Goal: Task Accomplishment & Management: Manage account settings

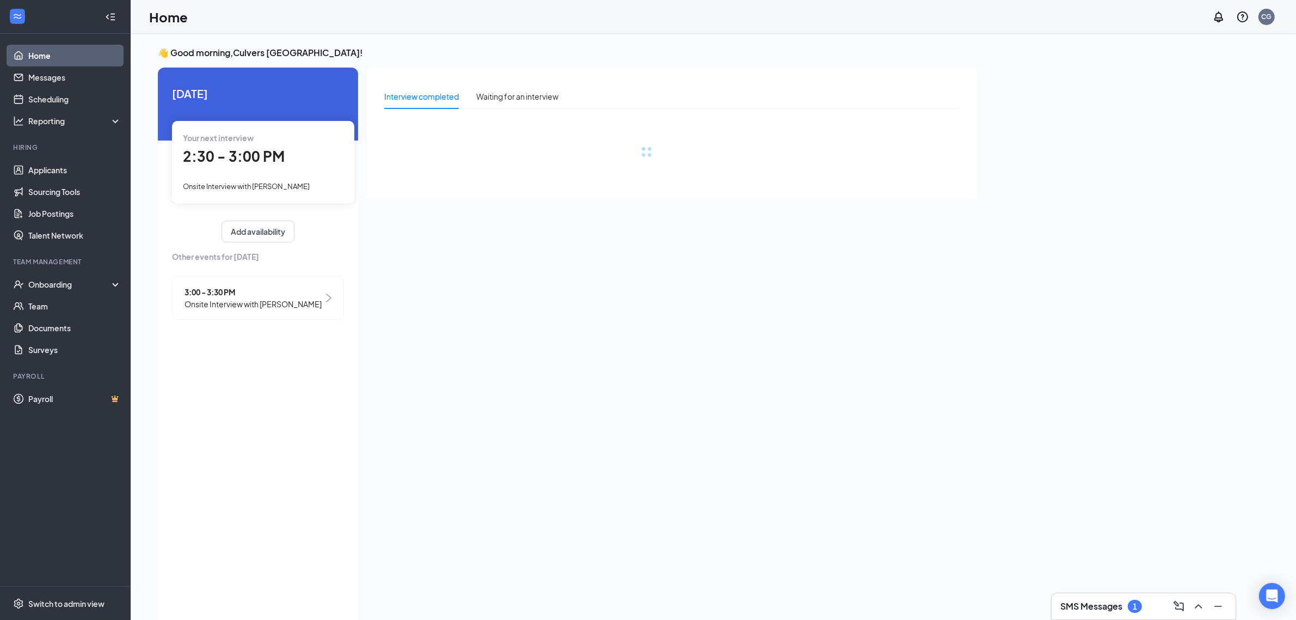
click at [651, 602] on h3 "SMS Messages" at bounding box center [1092, 606] width 62 height 12
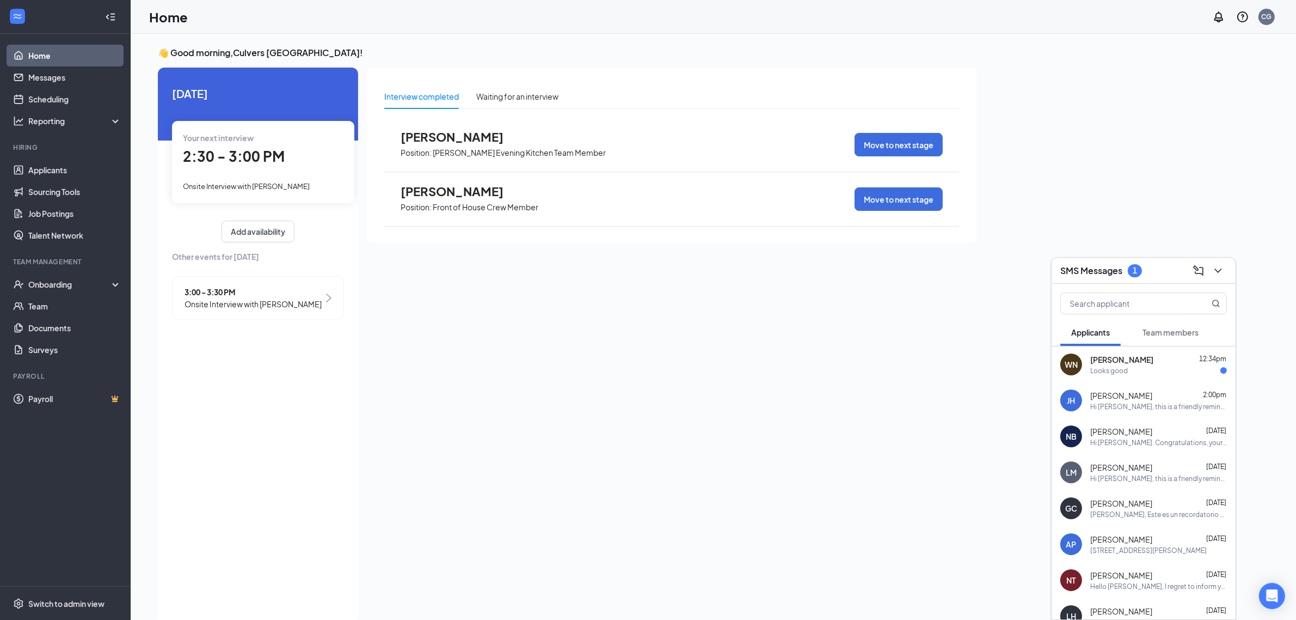
click at [651, 417] on div "[PERSON_NAME] 2:00pm Hi [PERSON_NAME], this is a friendly reminder. Your meetin…" at bounding box center [1144, 400] width 184 height 36
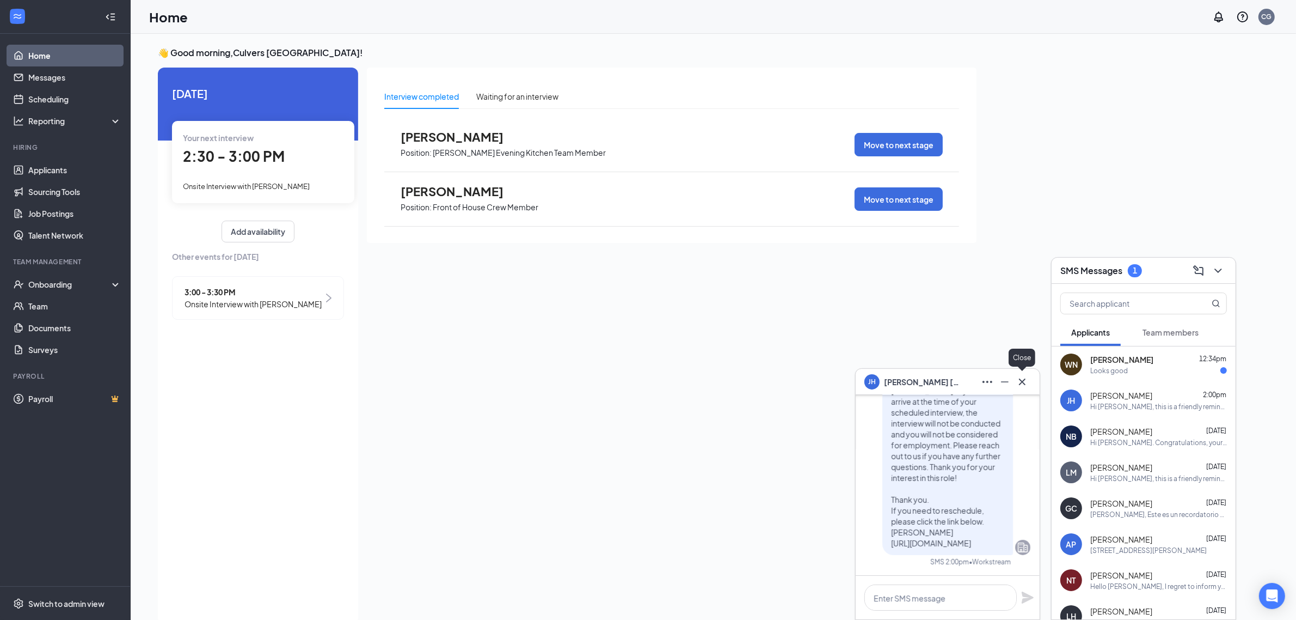
click at [651, 387] on icon "Cross" at bounding box center [1022, 381] width 13 height 13
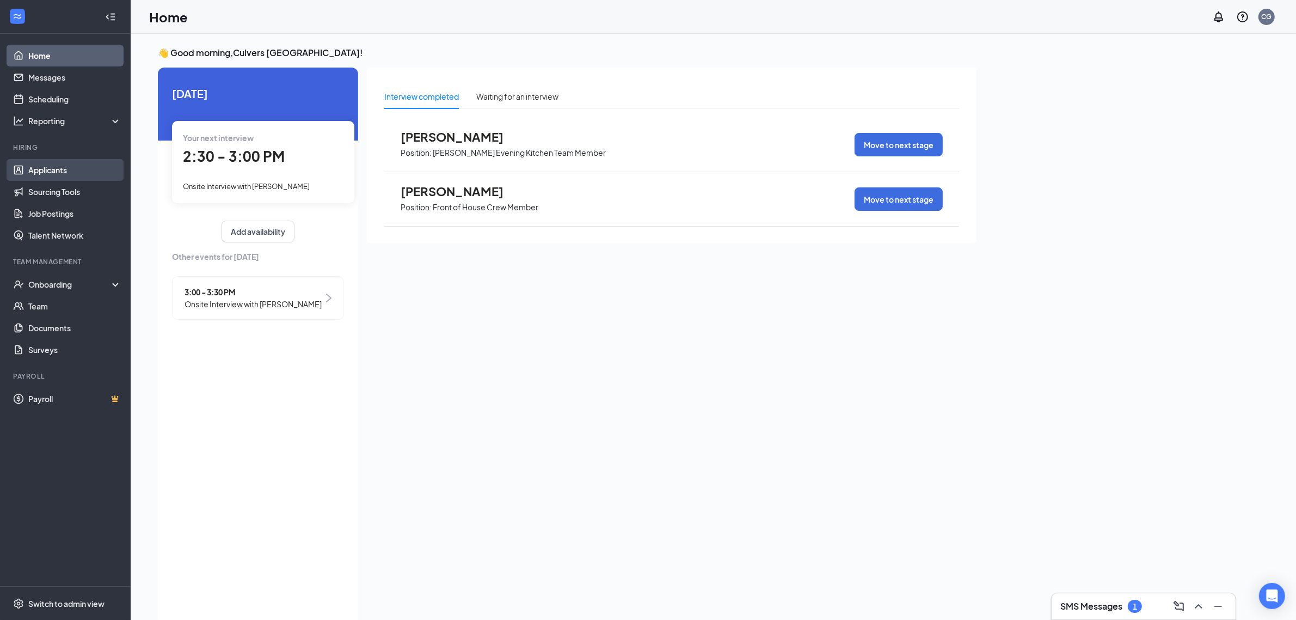
click at [67, 173] on link "Applicants" at bounding box center [74, 170] width 93 height 22
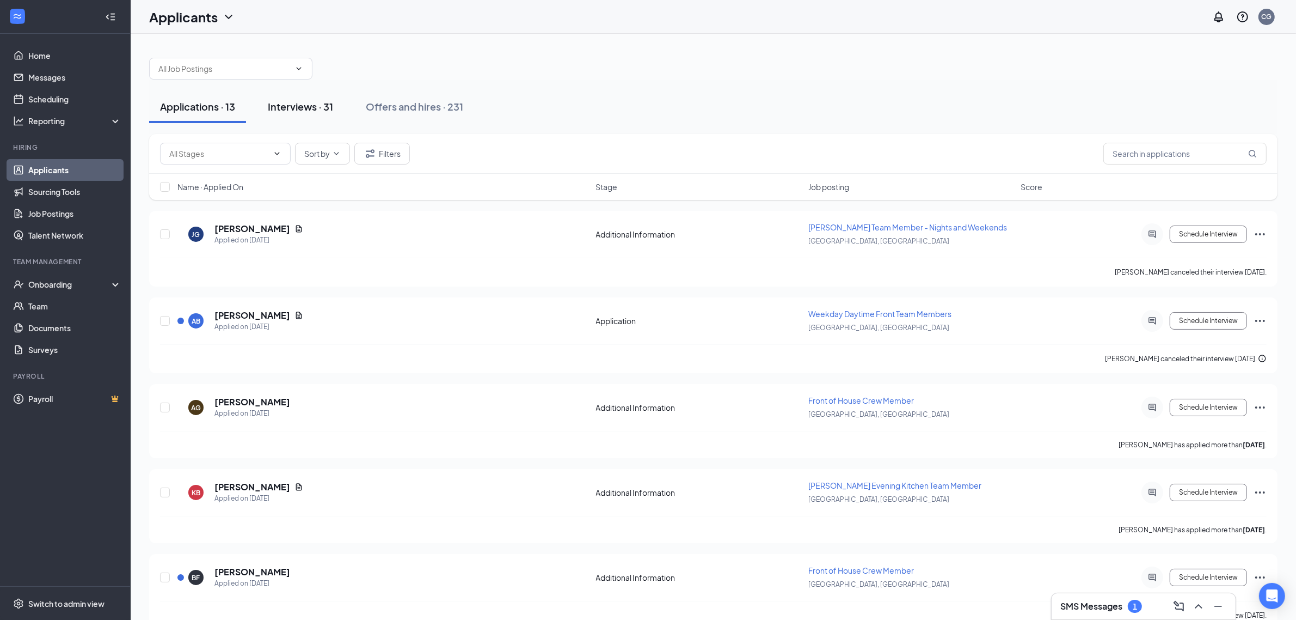
click at [305, 119] on button "Interviews · 31" at bounding box center [300, 106] width 87 height 33
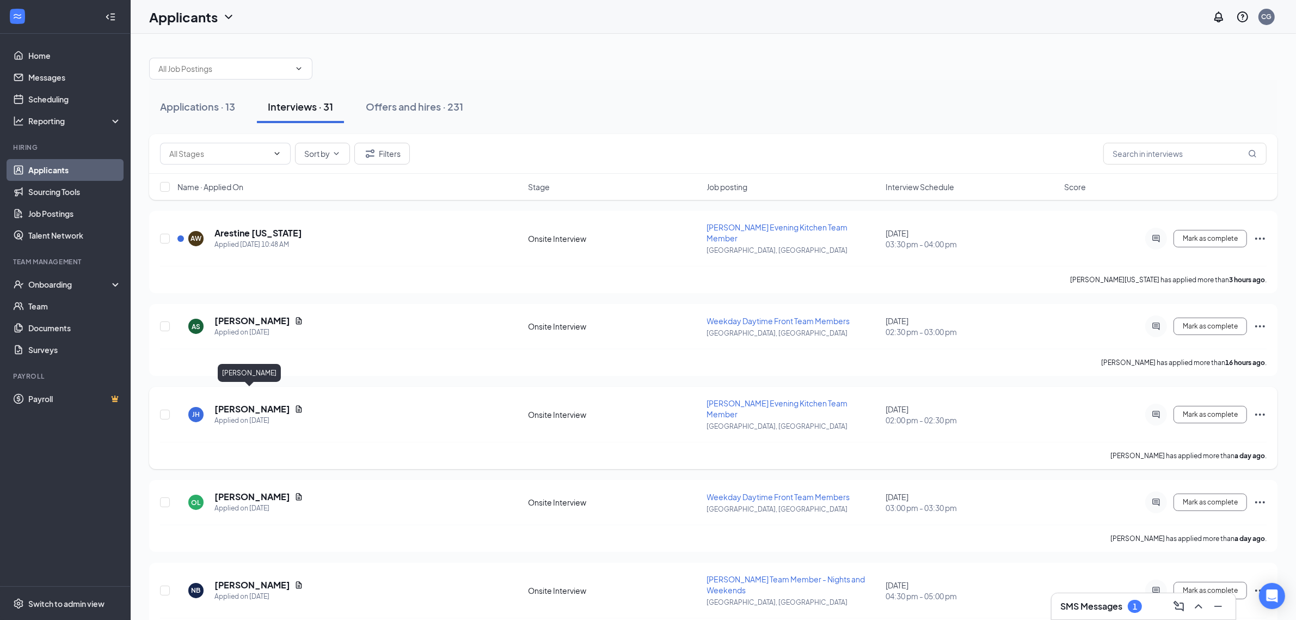
click at [266, 403] on h5 "[PERSON_NAME]" at bounding box center [253, 409] width 76 height 12
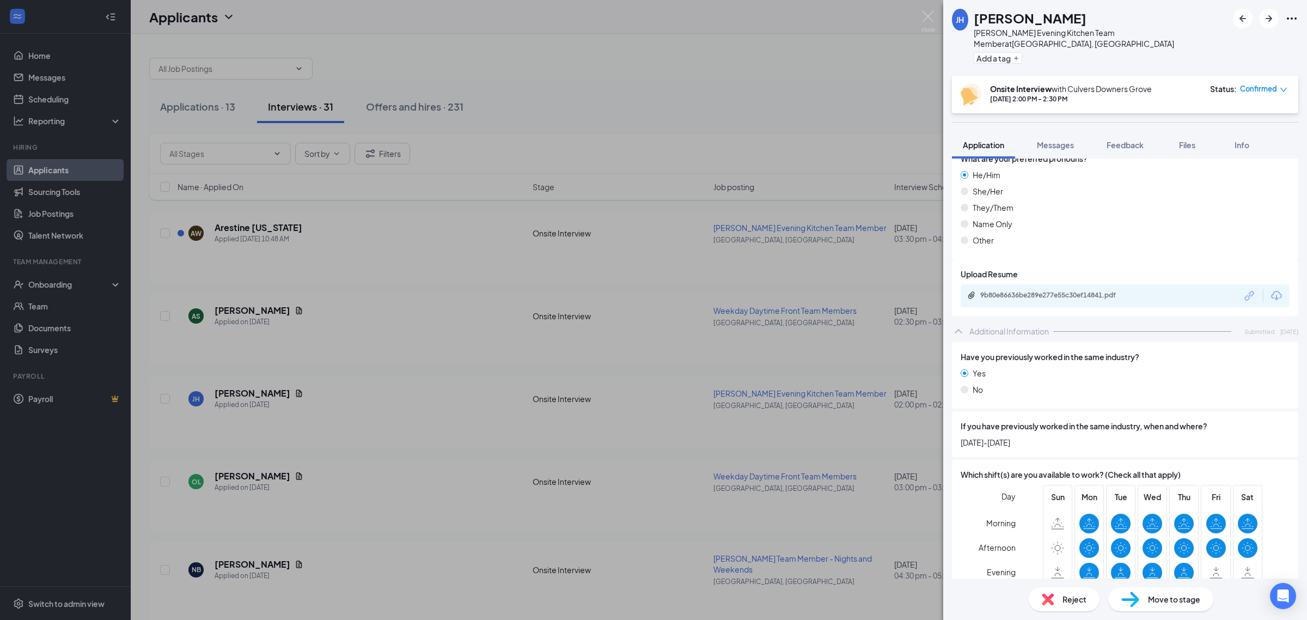
scroll to position [545, 0]
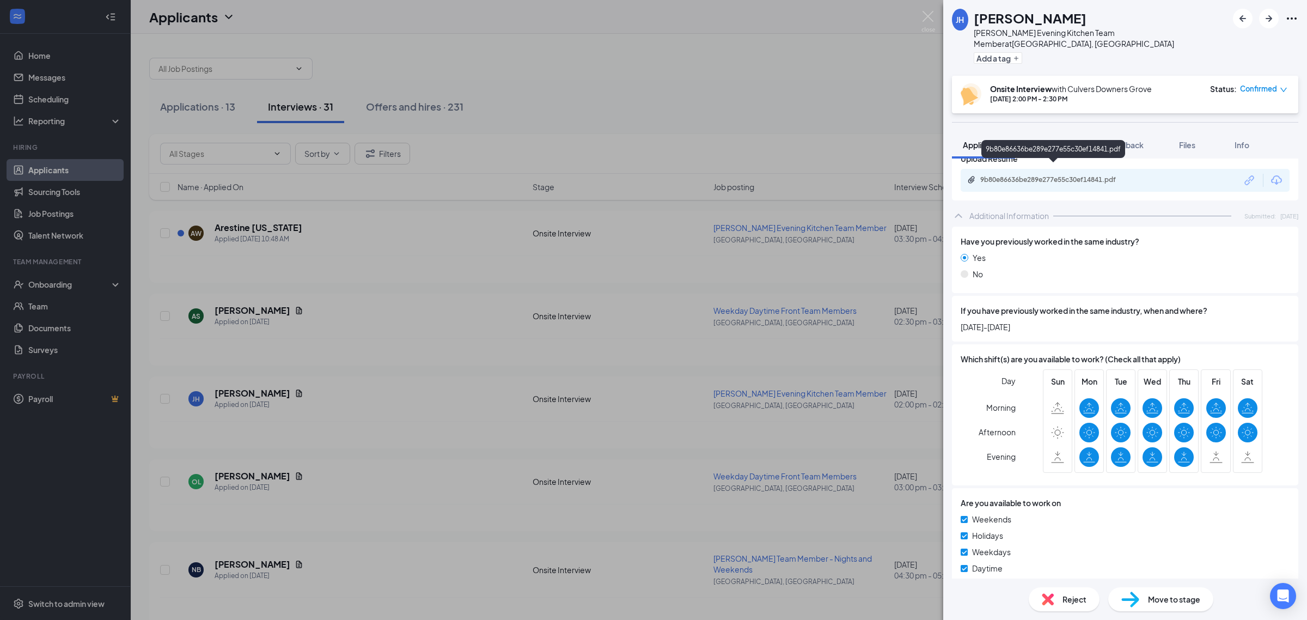
click at [651, 175] on div "9b80e86636be289e277e55c30ef14841.pdf" at bounding box center [1055, 180] width 176 height 10
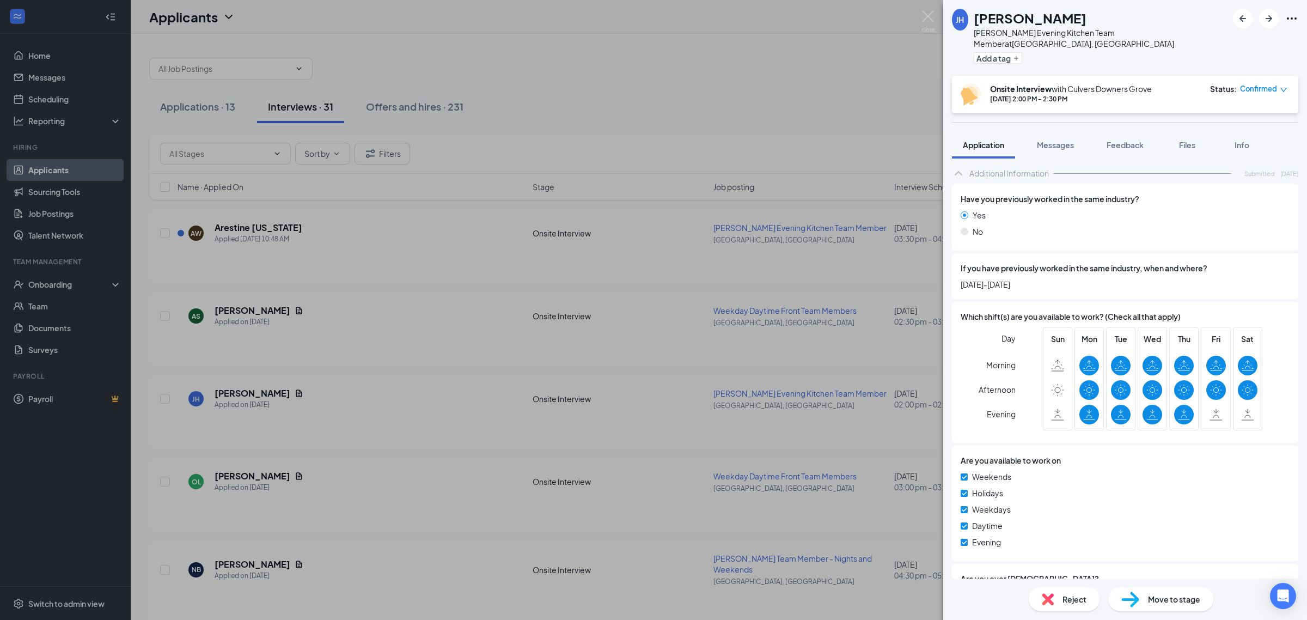
scroll to position [609, 0]
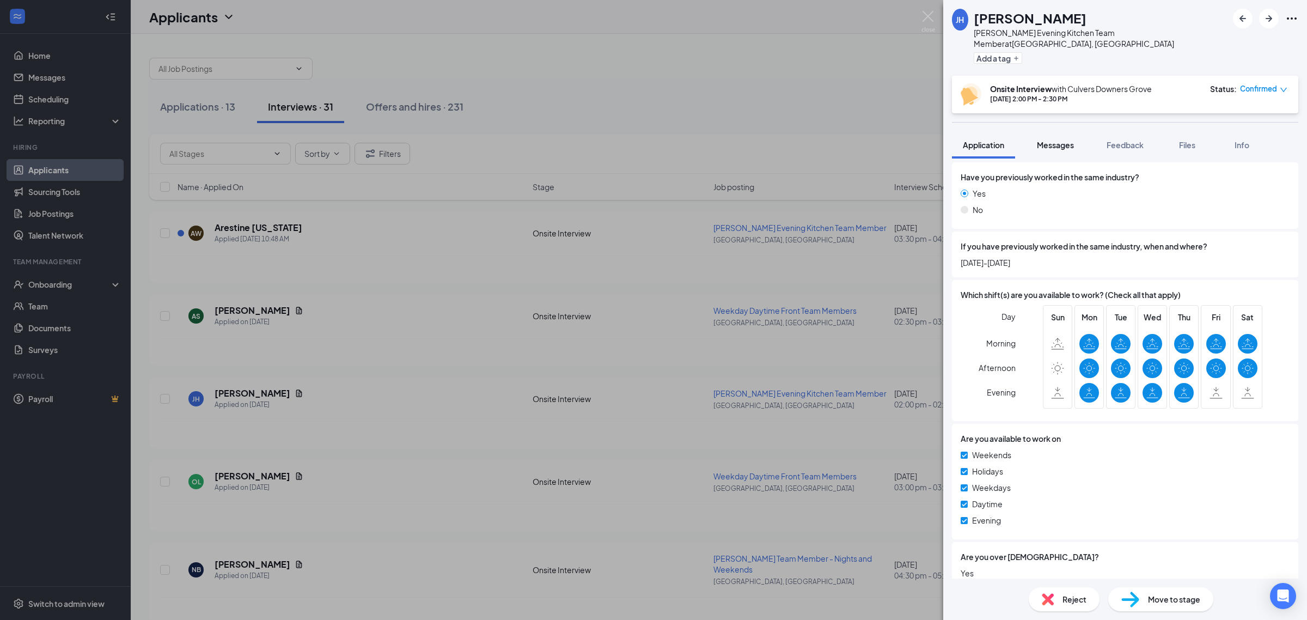
click at [651, 140] on span "Messages" at bounding box center [1055, 145] width 37 height 10
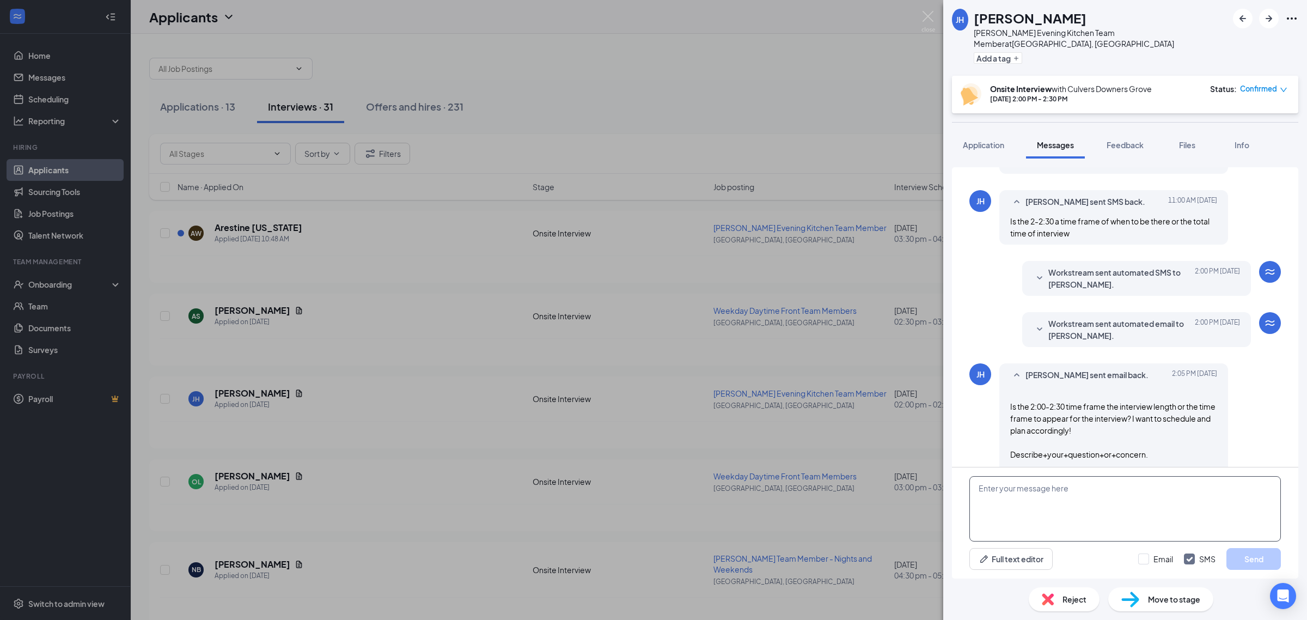
scroll to position [406, 0]
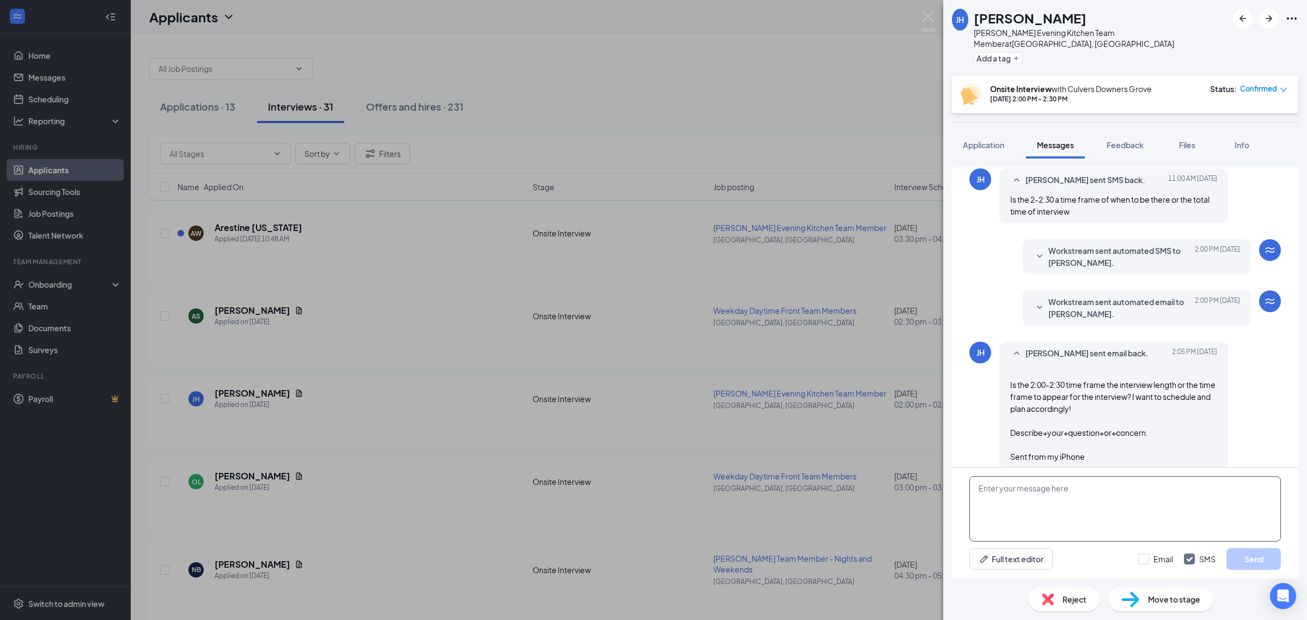
click at [651, 521] on textarea at bounding box center [1124, 508] width 311 height 65
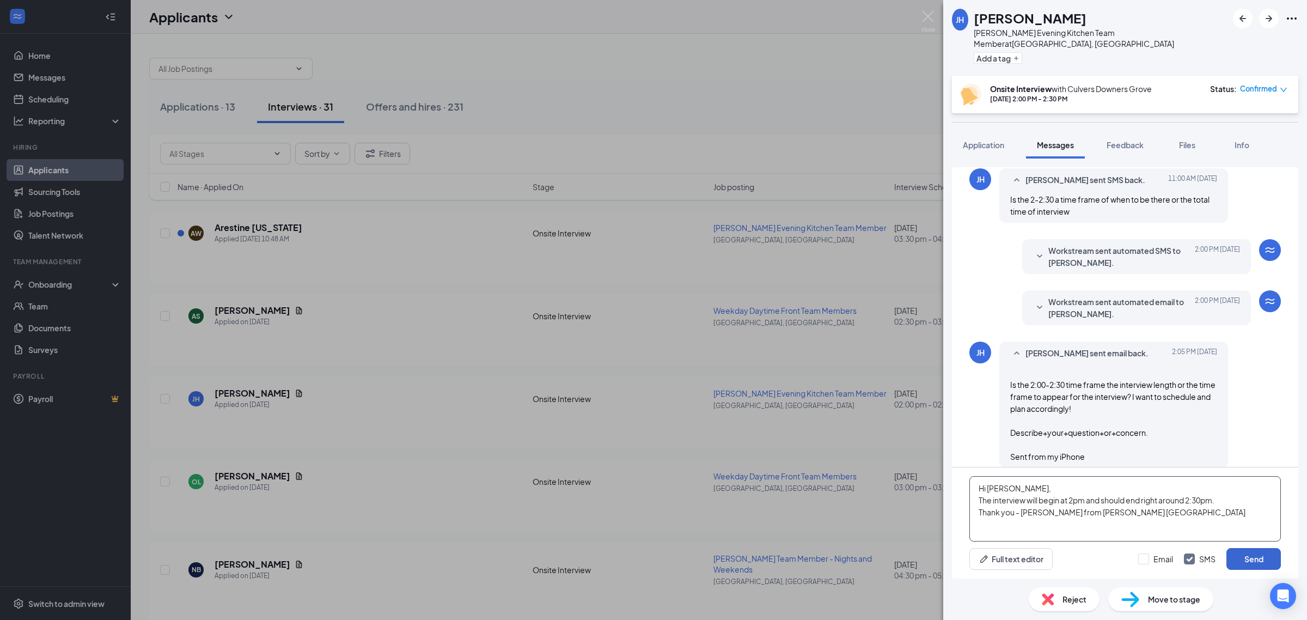
type textarea "Hi [PERSON_NAME], The interview will begin at 2pm and should end right around 2…"
click at [651, 550] on button "Send" at bounding box center [1253, 559] width 54 height 22
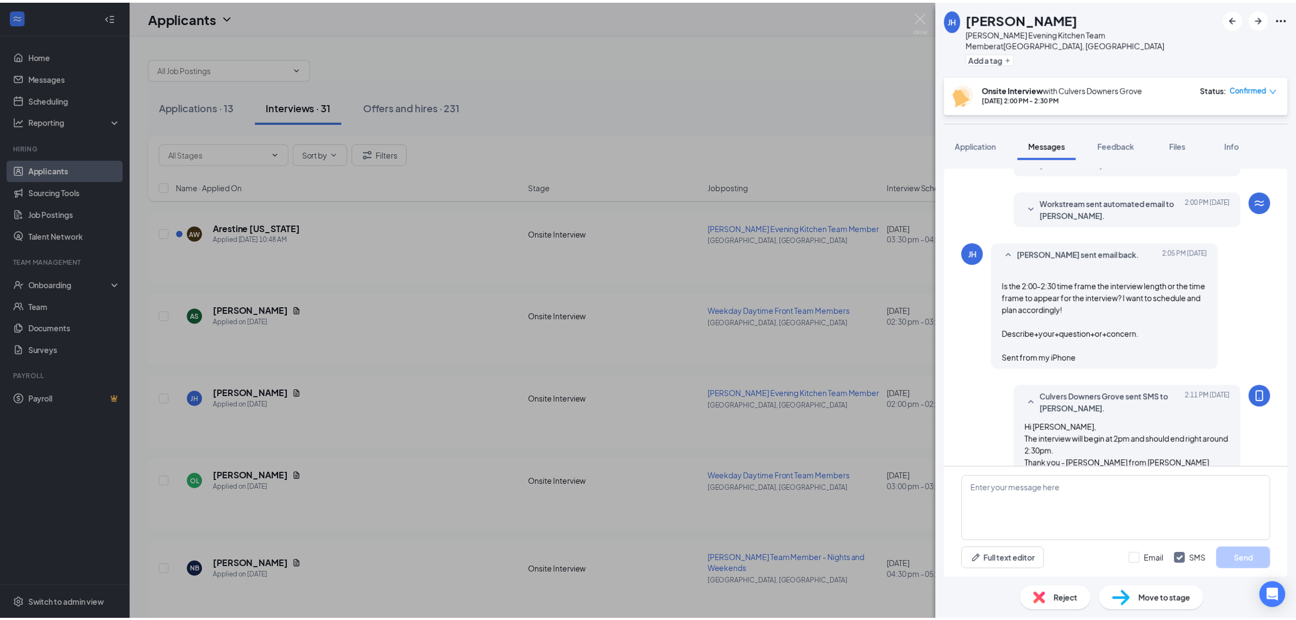
scroll to position [512, 0]
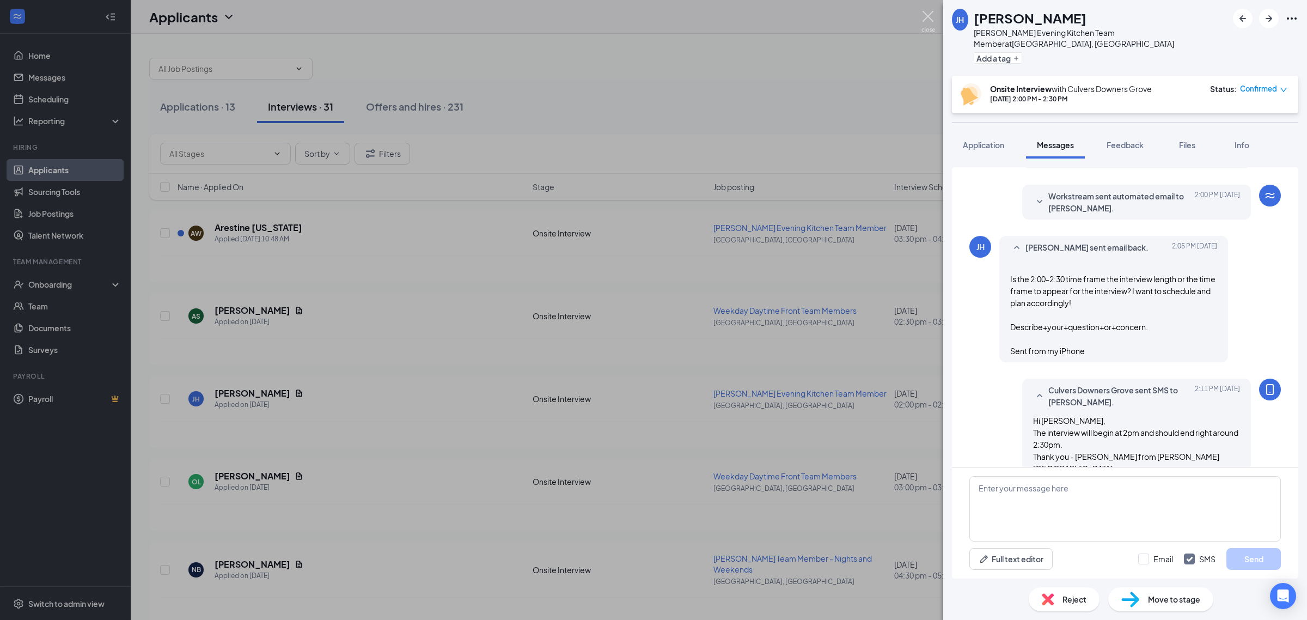
click at [651, 20] on img at bounding box center [928, 21] width 14 height 21
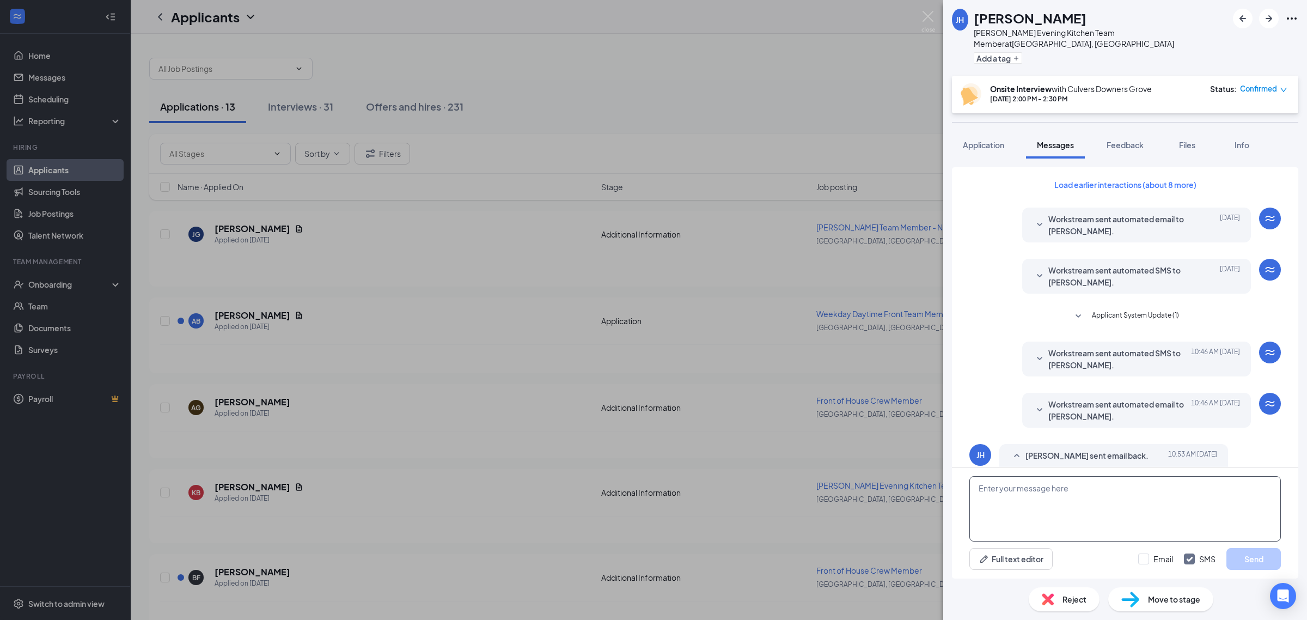
click at [1054, 524] on textarea at bounding box center [1124, 508] width 311 height 65
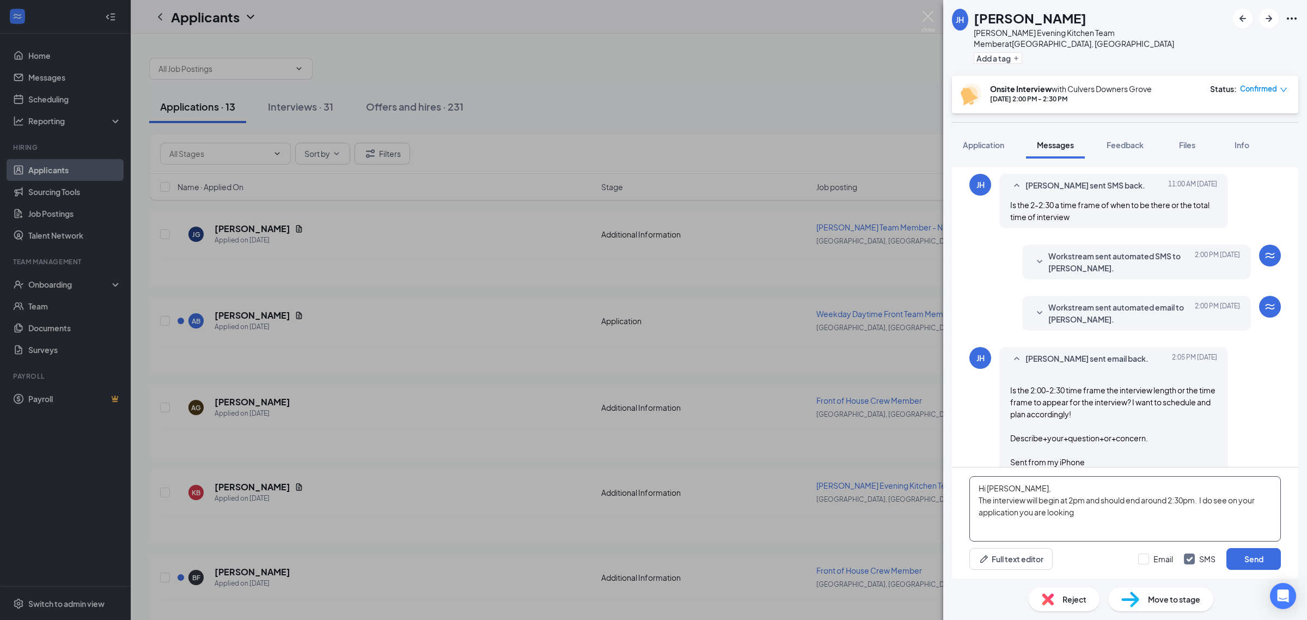
scroll to position [406, 0]
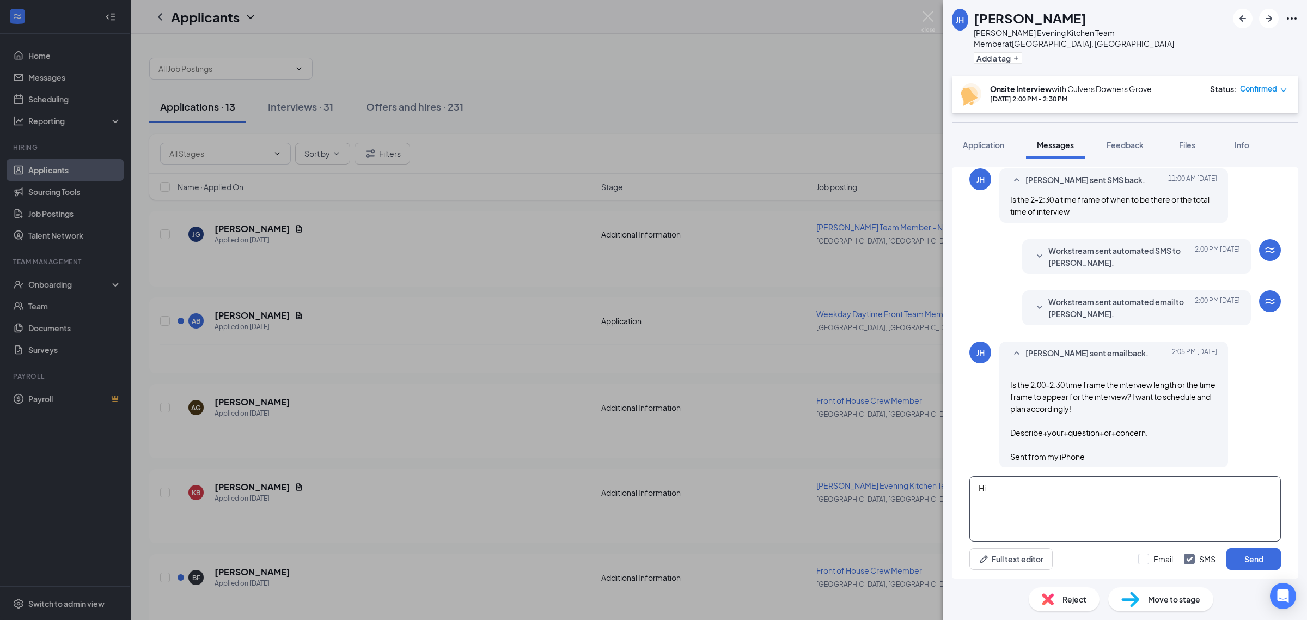
type textarea "H"
click at [937, 17] on div "JH [PERSON_NAME] Evening Kitchen Team Member at [GEOGRAPHIC_DATA], [GEOGRAPHIC_…" at bounding box center [653, 310] width 1307 height 620
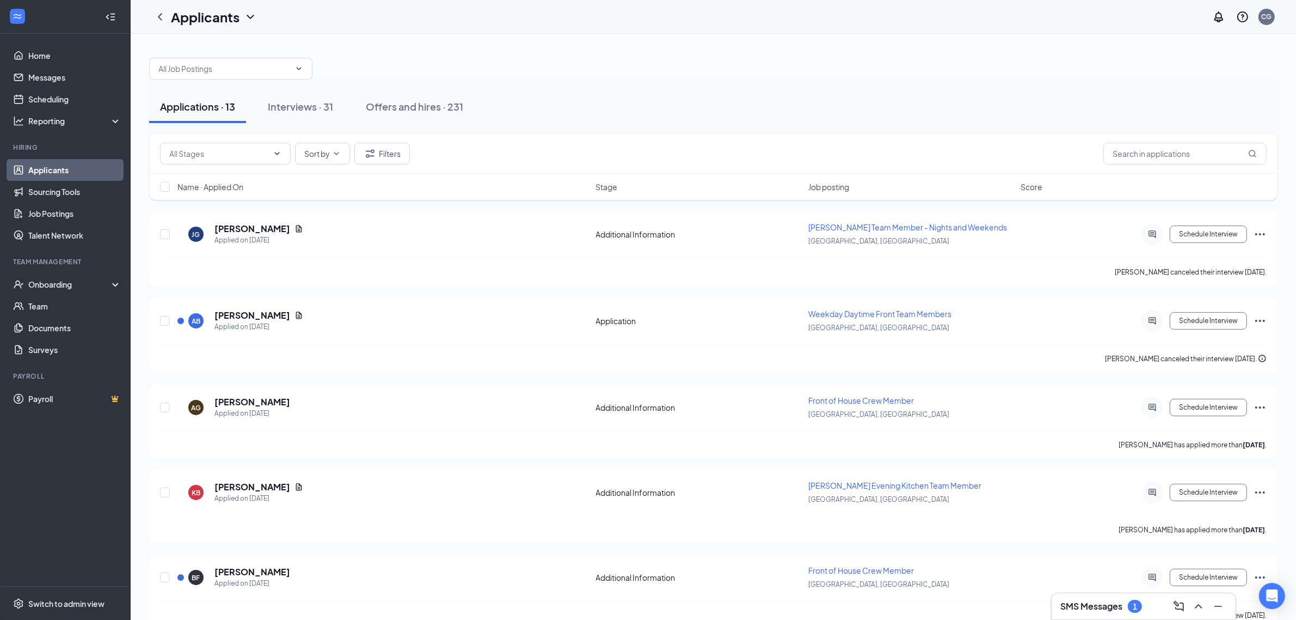
click at [932, 16] on div "Applicants CG" at bounding box center [714, 17] width 1166 height 34
click at [63, 105] on link "Scheduling" at bounding box center [74, 99] width 93 height 22
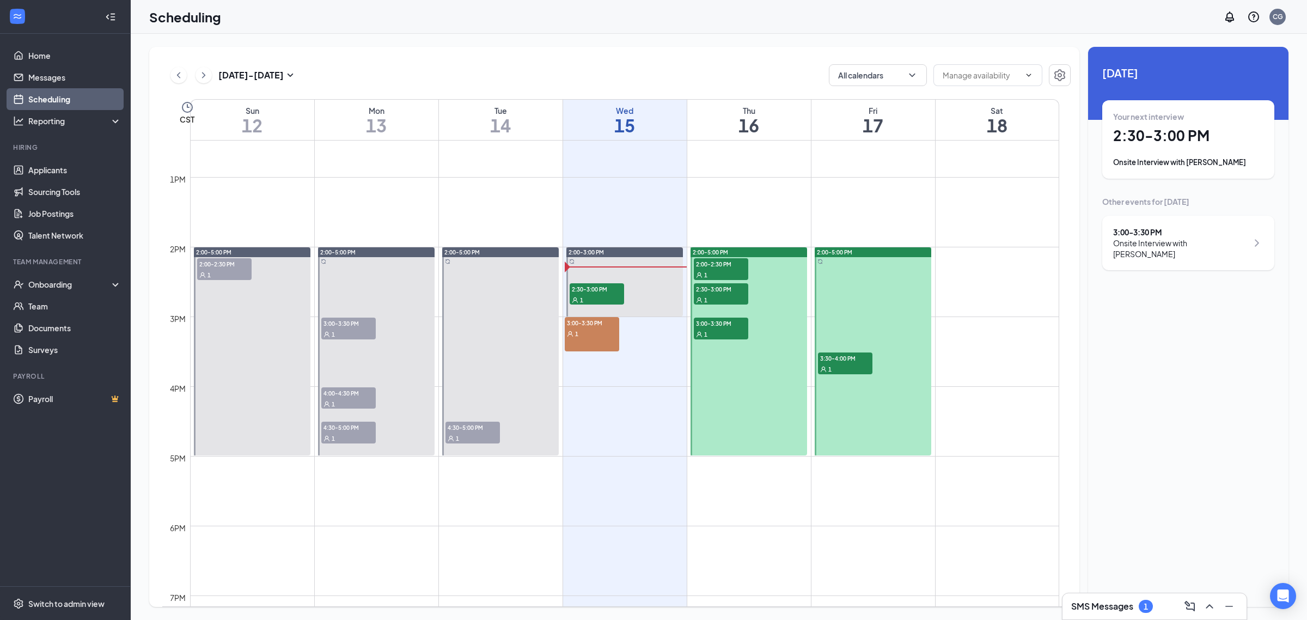
scroll to position [875, 0]
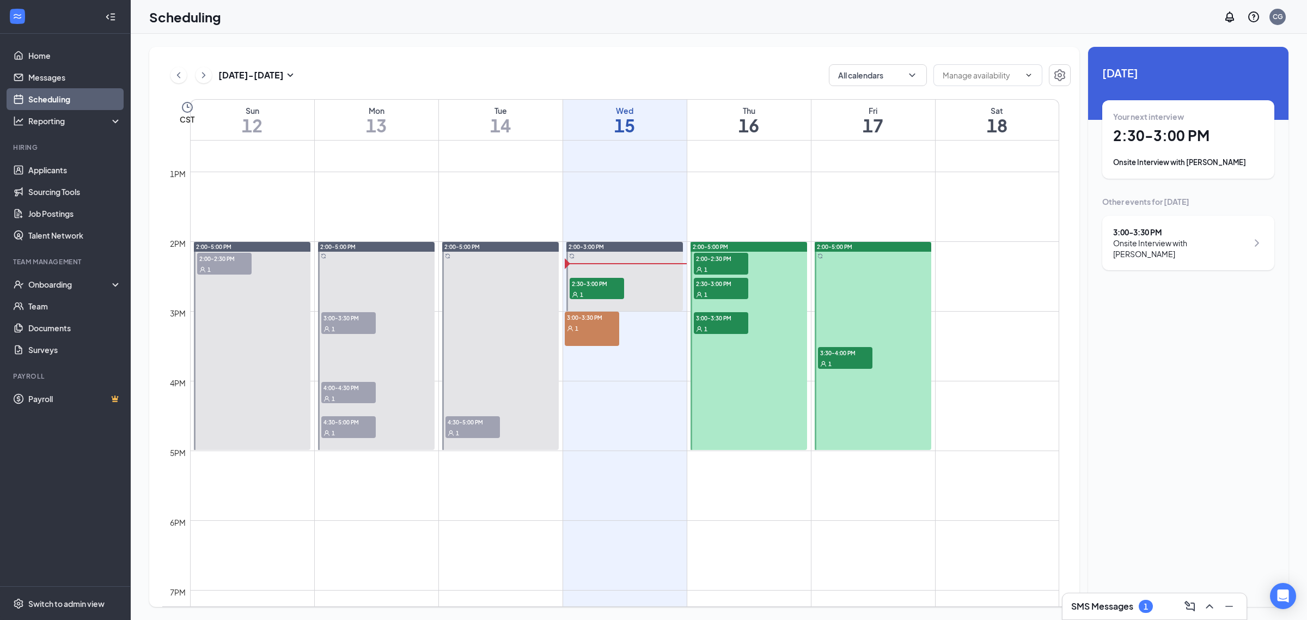
click at [724, 264] on div "1" at bounding box center [721, 269] width 54 height 11
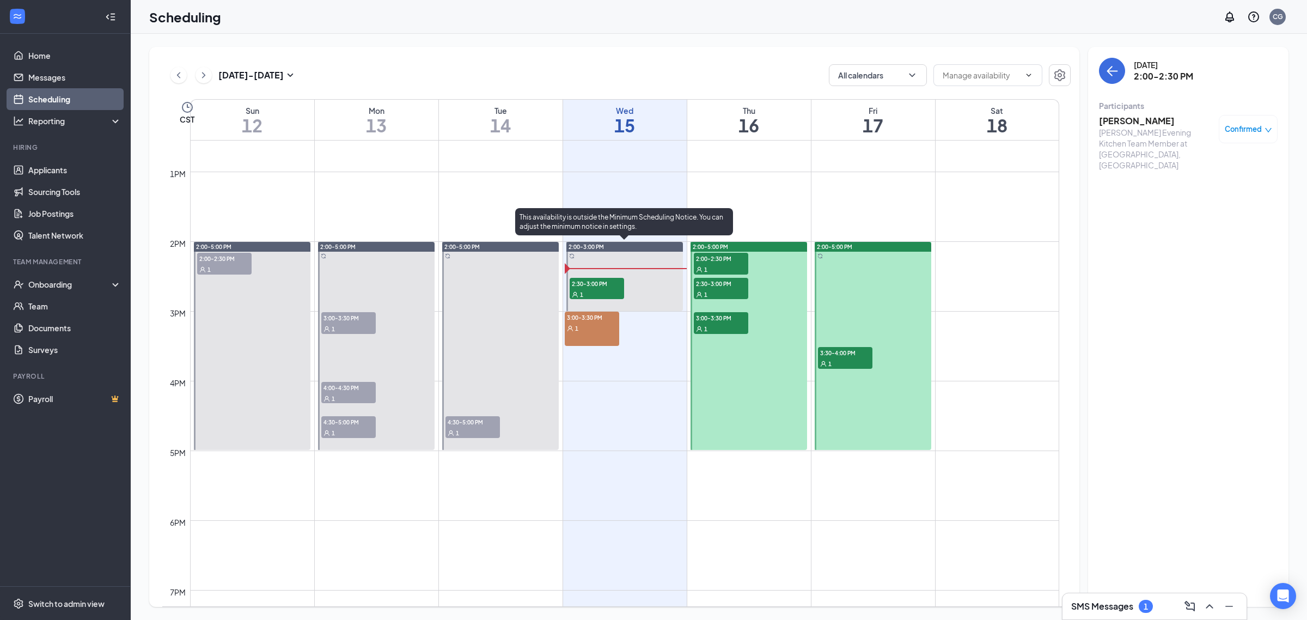
click at [610, 292] on div "1" at bounding box center [597, 294] width 54 height 11
click at [1131, 120] on h3 "[PERSON_NAME]" at bounding box center [1156, 121] width 114 height 12
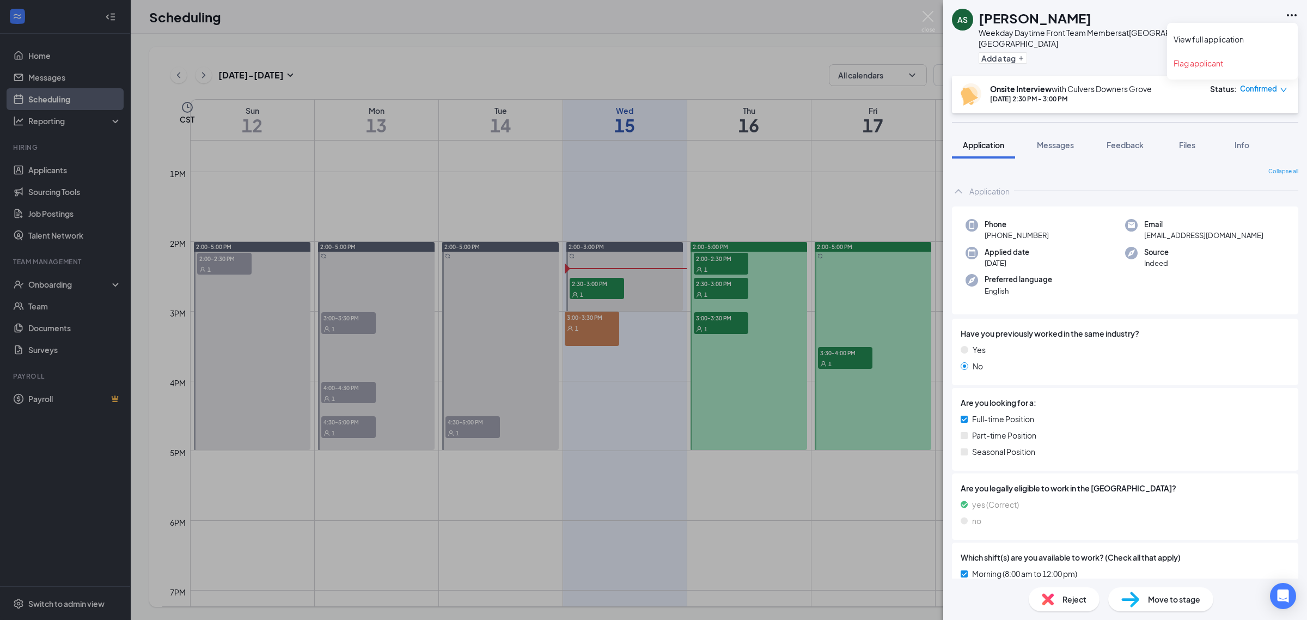
click at [1289, 15] on icon "Ellipses" at bounding box center [1291, 15] width 13 height 13
click at [1221, 36] on link "View full application" at bounding box center [1232, 39] width 118 height 11
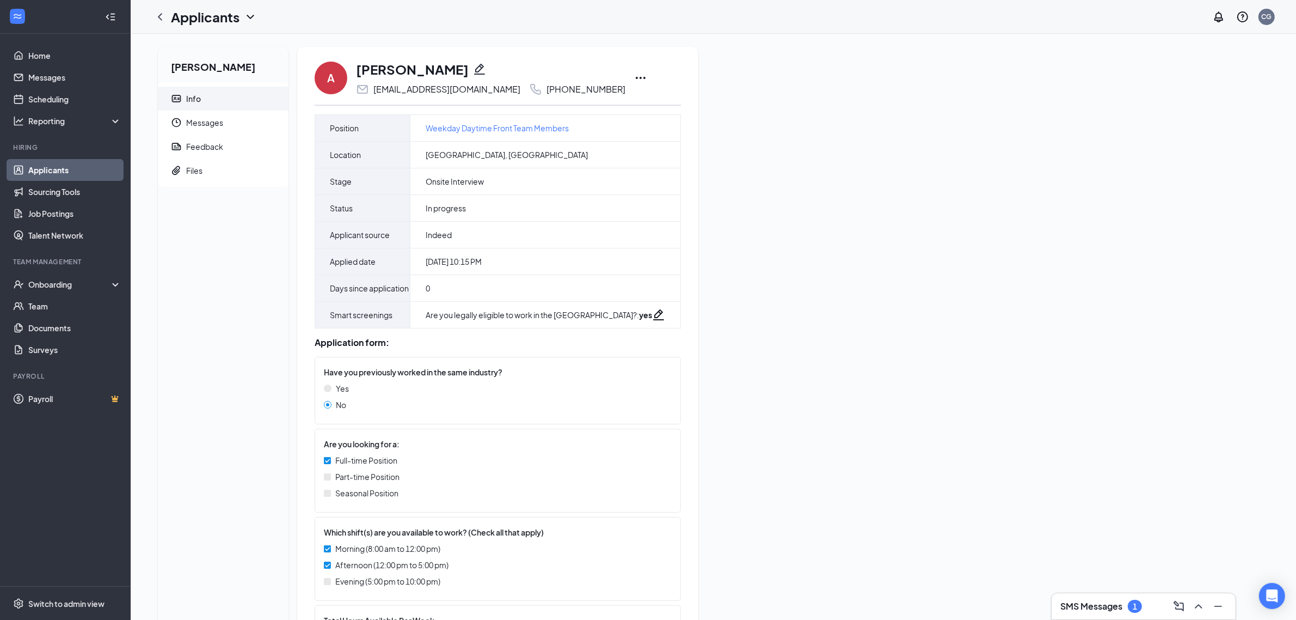
click at [634, 74] on icon "Ellipses" at bounding box center [640, 77] width 13 height 13
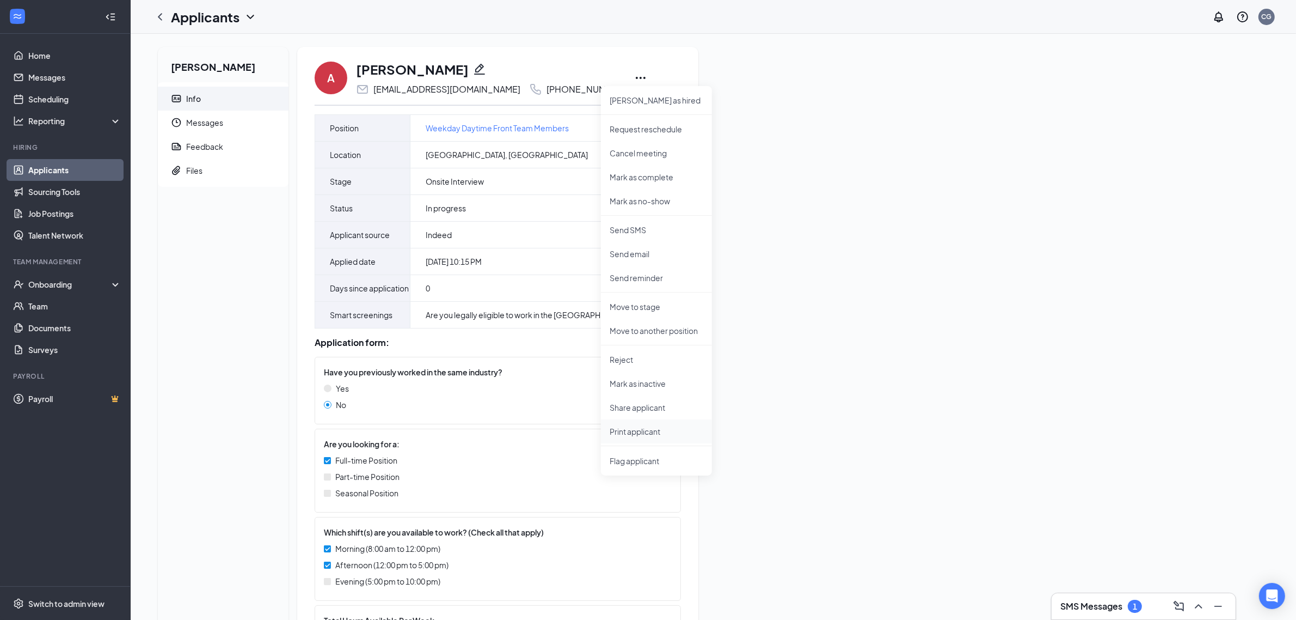
click at [623, 428] on p "Print applicant" at bounding box center [657, 431] width 94 height 11
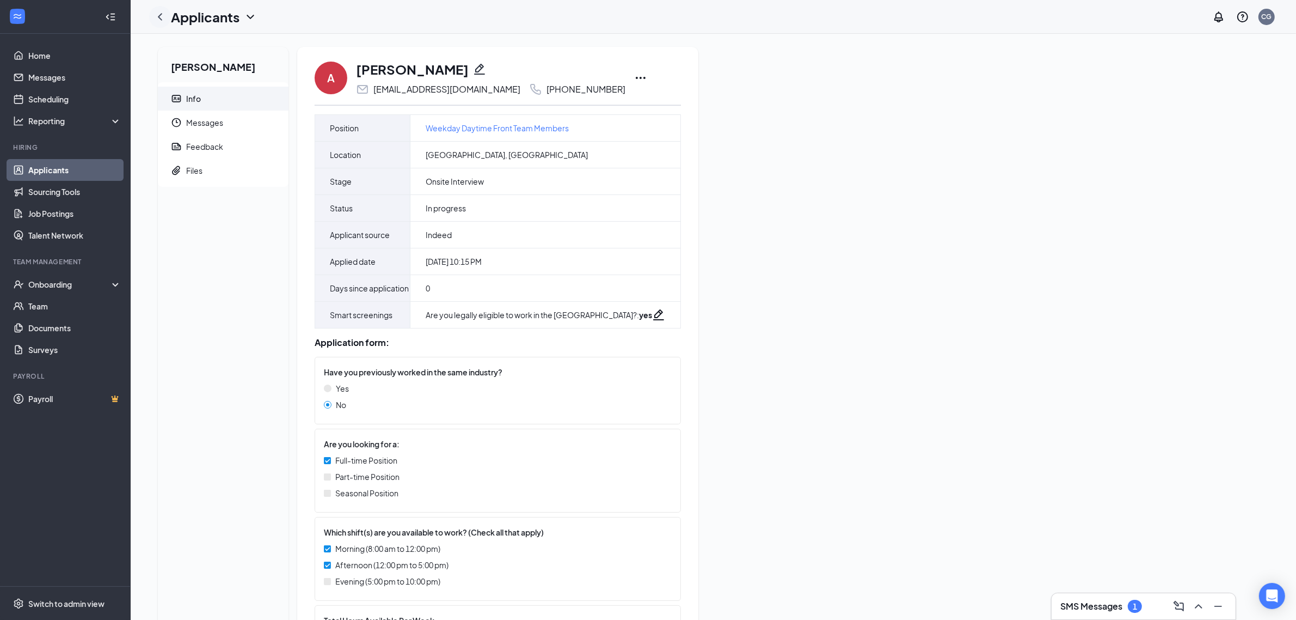
click at [159, 19] on icon "ChevronLeft" at bounding box center [160, 16] width 13 height 13
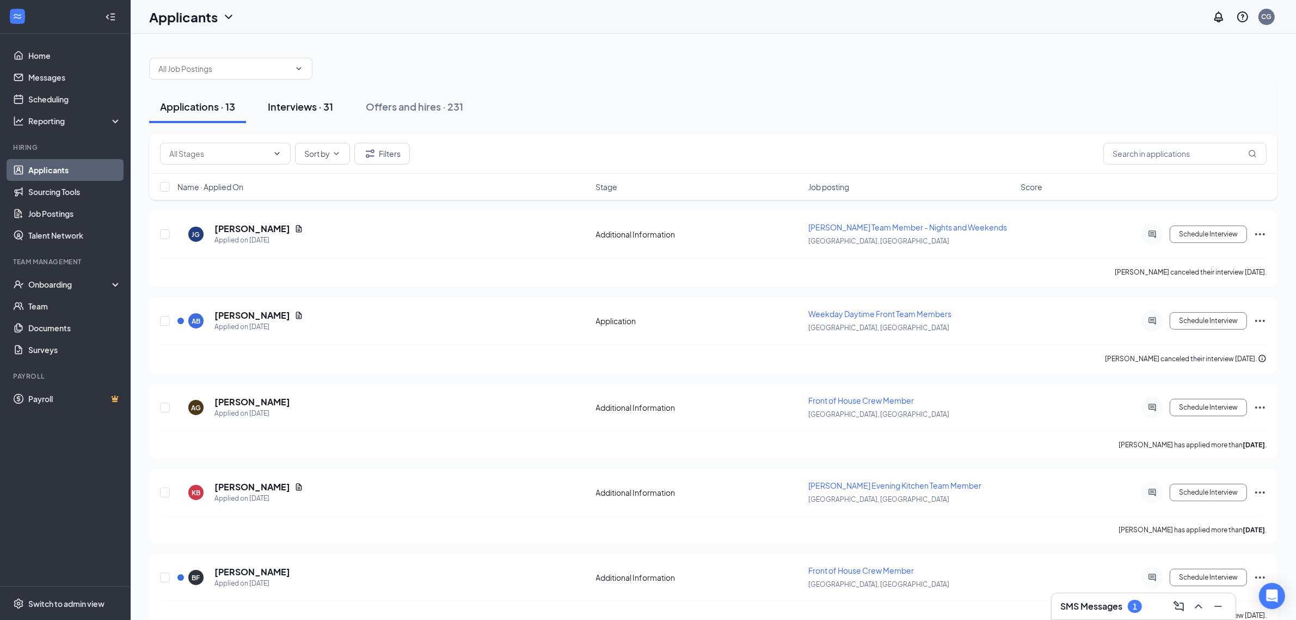
click at [297, 95] on button "Interviews · 31" at bounding box center [300, 106] width 87 height 33
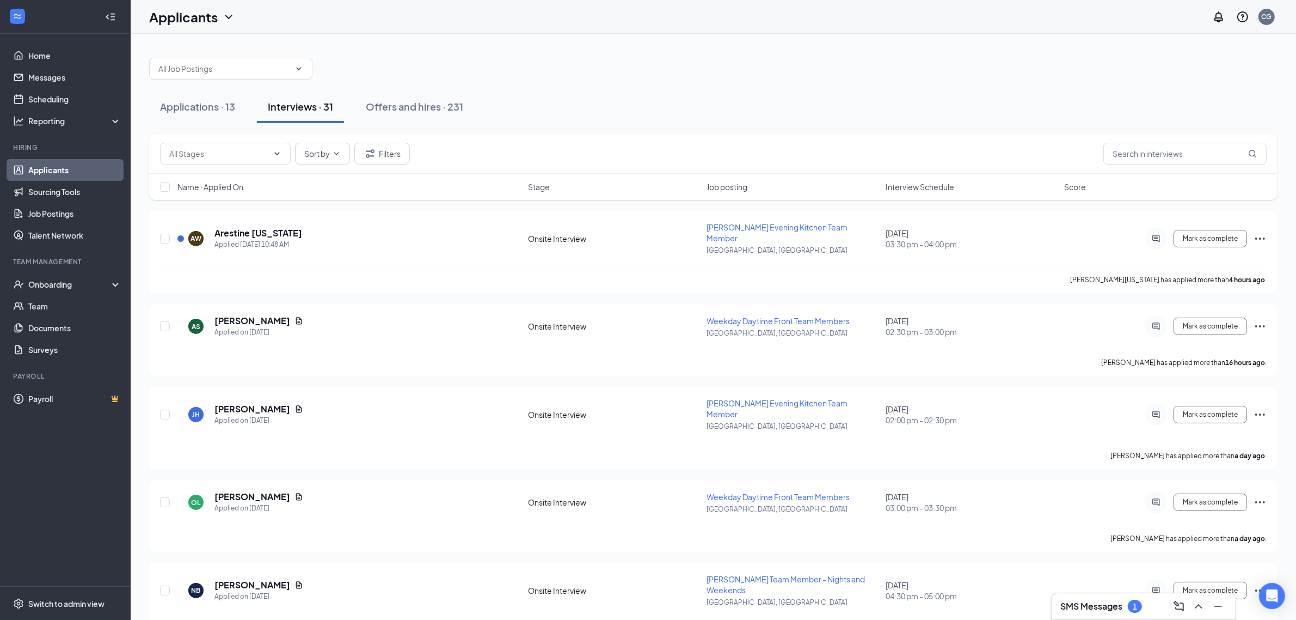
click at [921, 189] on span "Interview Schedule" at bounding box center [920, 186] width 69 height 11
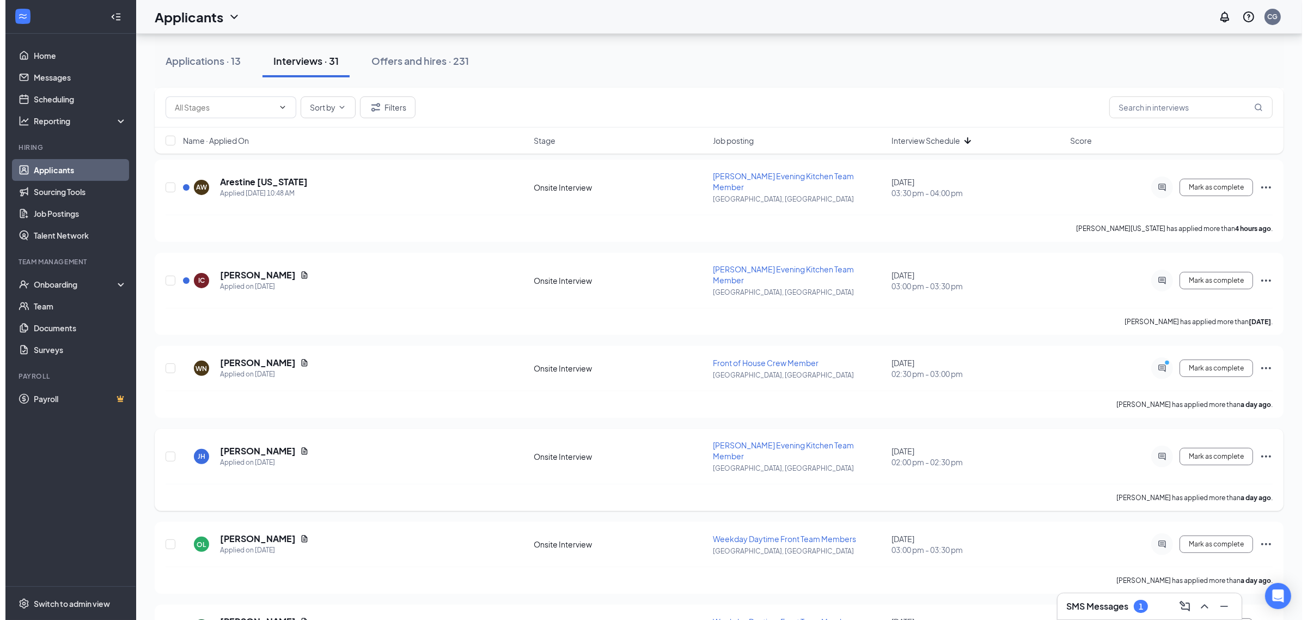
scroll to position [476, 0]
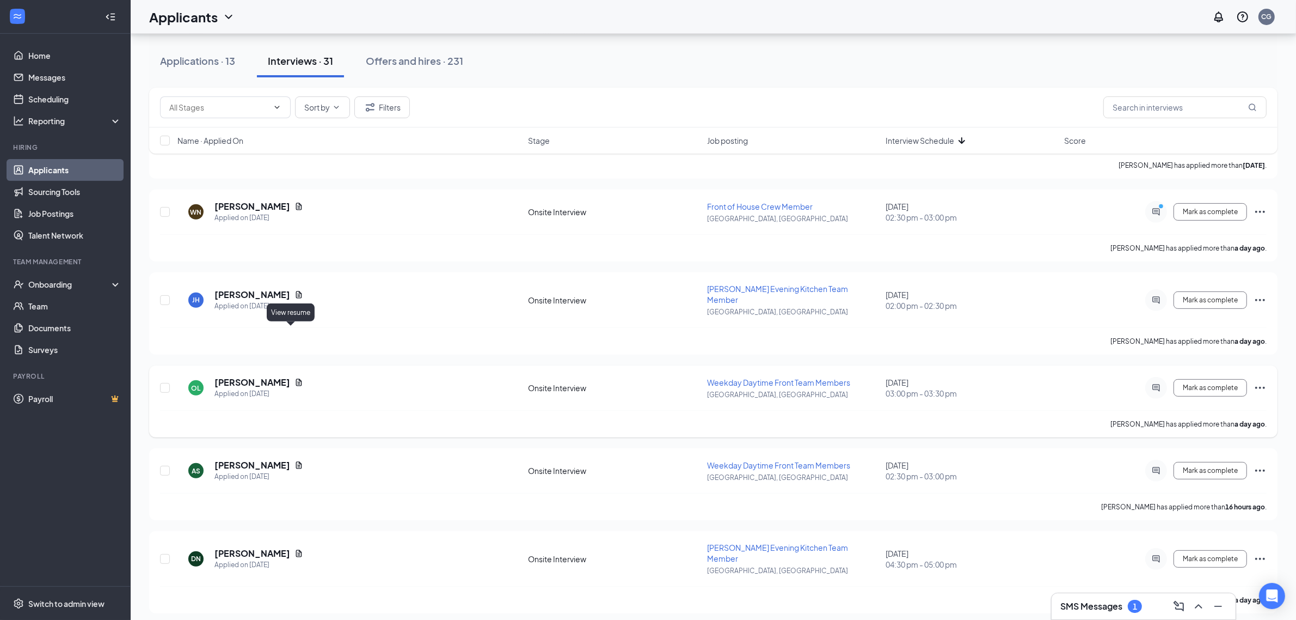
click at [296, 379] on icon "Document" at bounding box center [299, 382] width 6 height 7
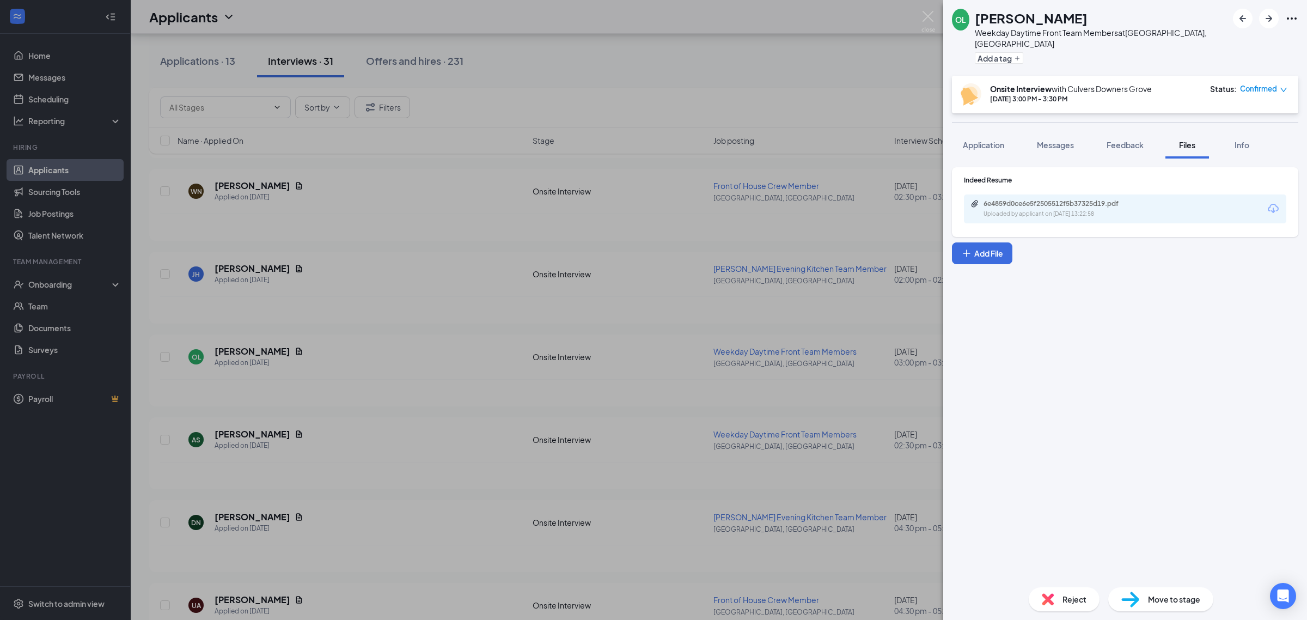
click at [1030, 210] on div "Uploaded by applicant on Oct 14, 2025 at 13:22:58" at bounding box center [1064, 214] width 163 height 9
